Goal: Find specific page/section: Find specific page/section

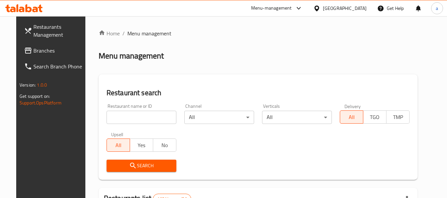
click at [355, 5] on div "[GEOGRAPHIC_DATA]" at bounding box center [345, 8] width 44 height 7
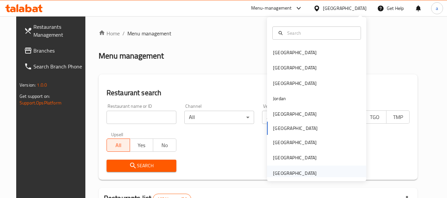
click at [286, 170] on div "[GEOGRAPHIC_DATA]" at bounding box center [295, 173] width 44 height 7
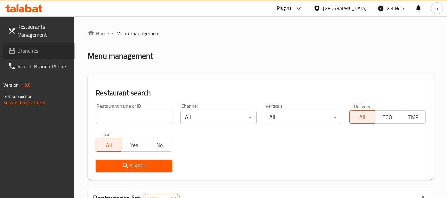
click at [26, 53] on span "Branches" at bounding box center [43, 51] width 52 height 8
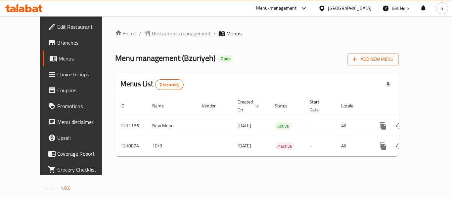
click at [154, 33] on span "Restaurants management" at bounding box center [181, 33] width 59 height 8
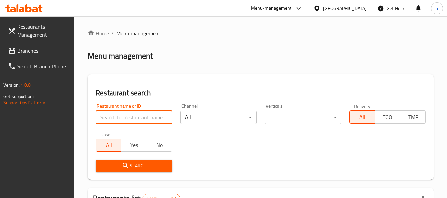
click at [137, 116] on input "search" at bounding box center [134, 117] width 76 height 13
paste input "705650"
type input "705650"
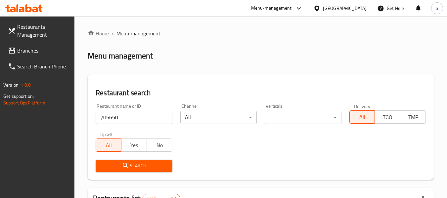
click at [143, 166] on span "Search" at bounding box center [134, 166] width 66 height 8
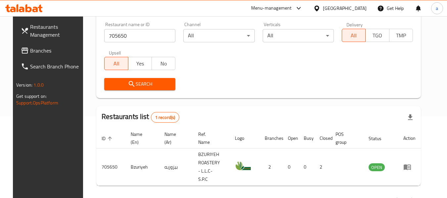
scroll to position [97, 0]
